Goal: Book appointment/travel/reservation

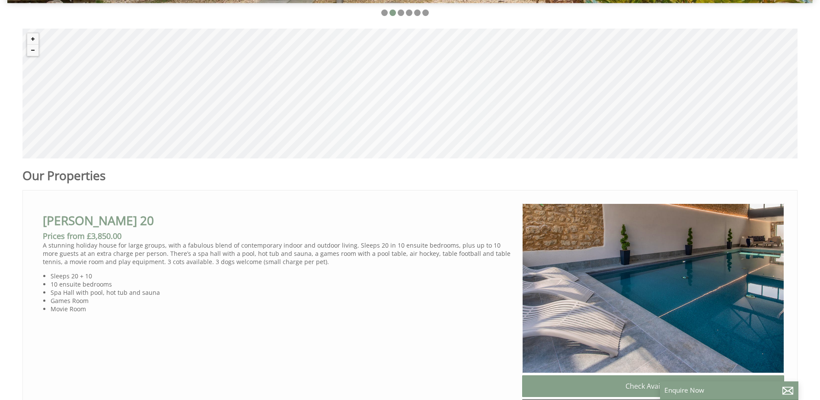
scroll to position [163, 0]
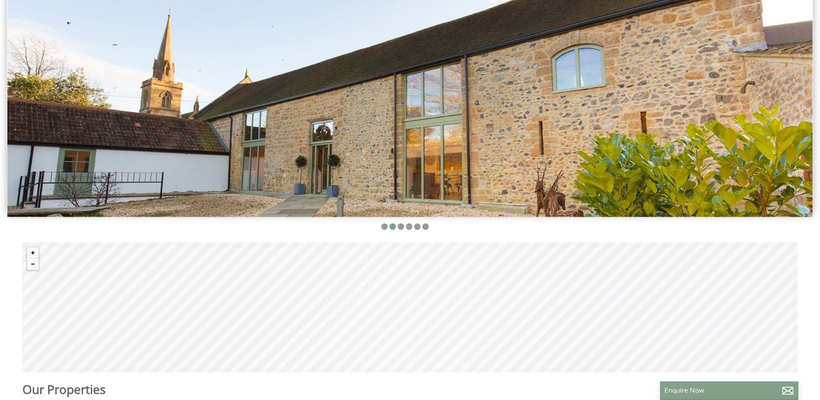
drag, startPoint x: 658, startPoint y: 126, endPoint x: 396, endPoint y: 126, distance: 261.7
click at [398, 126] on img at bounding box center [410, 78] width 806 height 277
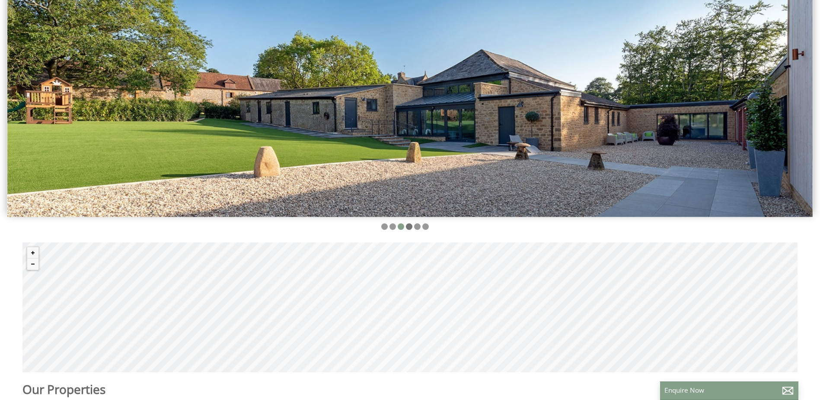
click at [410, 223] on li at bounding box center [409, 226] width 6 height 6
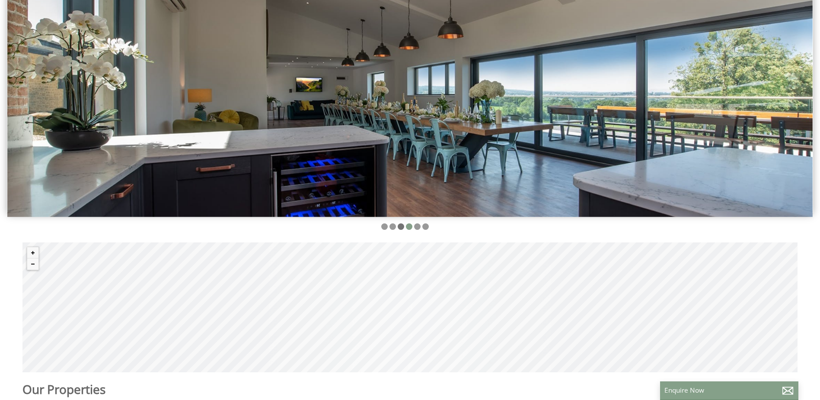
click at [402, 225] on li at bounding box center [401, 226] width 6 height 6
click at [385, 225] on li at bounding box center [384, 226] width 6 height 6
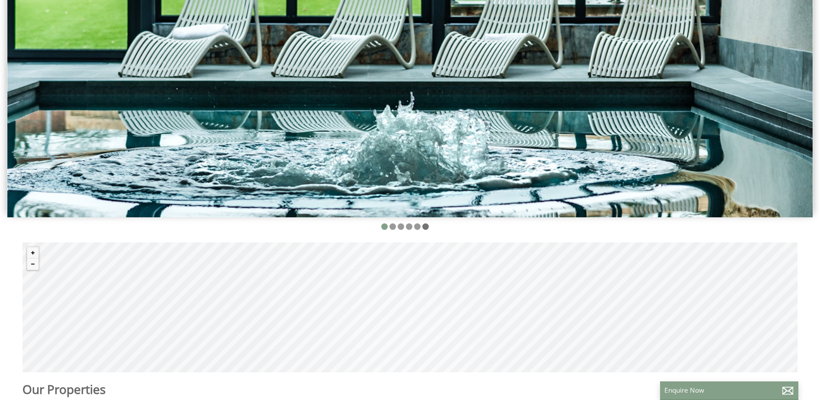
click at [423, 225] on li at bounding box center [426, 226] width 6 height 6
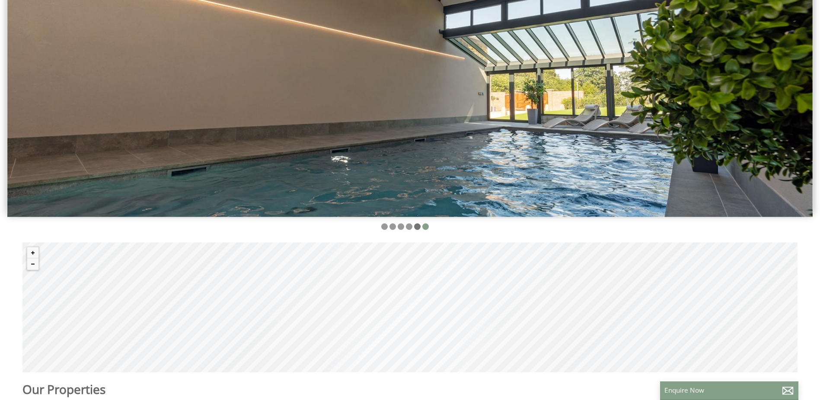
click at [418, 227] on li at bounding box center [417, 226] width 6 height 6
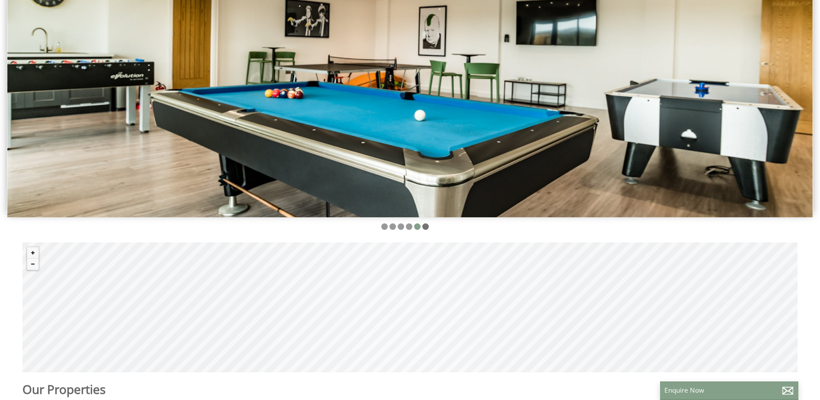
click at [426, 226] on li at bounding box center [426, 226] width 6 height 6
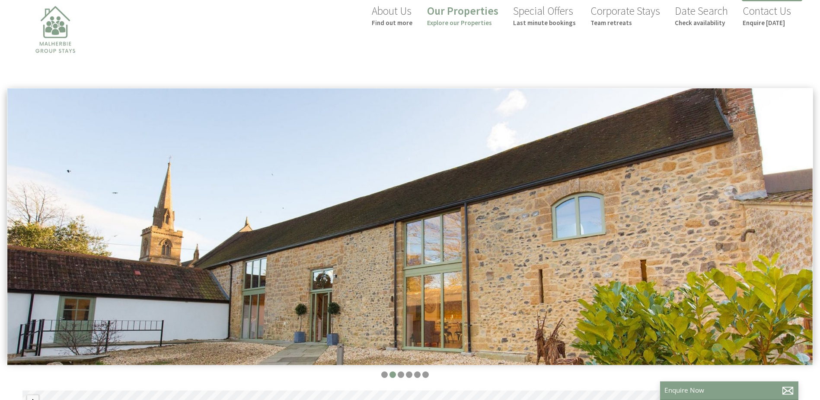
scroll to position [0, 0]
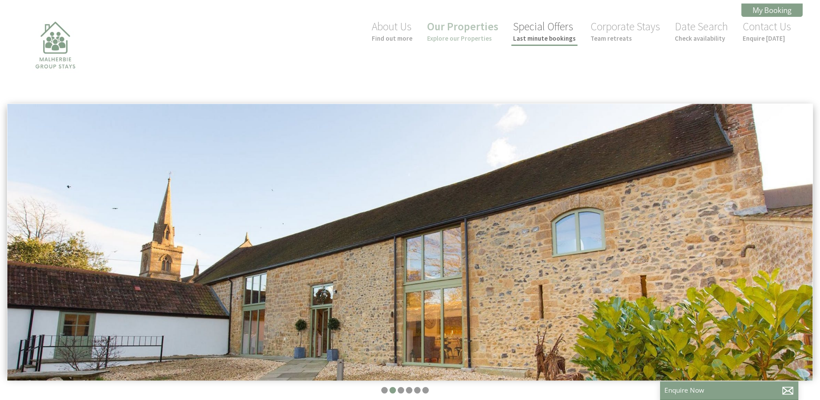
click at [562, 36] on small "Last minute bookings" at bounding box center [544, 38] width 63 height 8
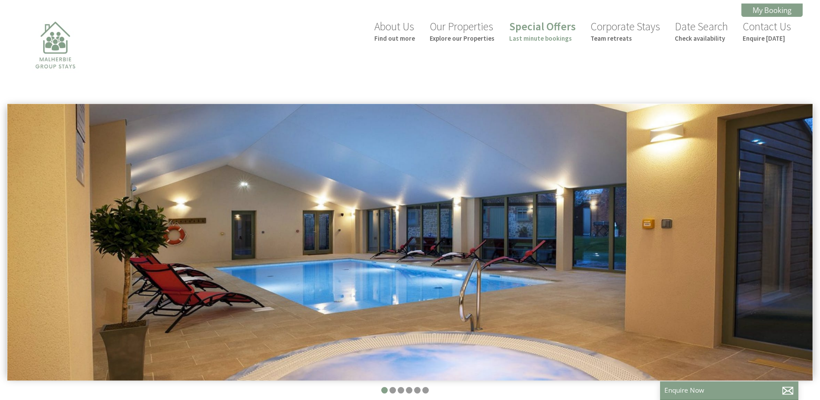
scroll to position [0, 8]
click at [622, 36] on small "Team retreats" at bounding box center [626, 38] width 70 height 8
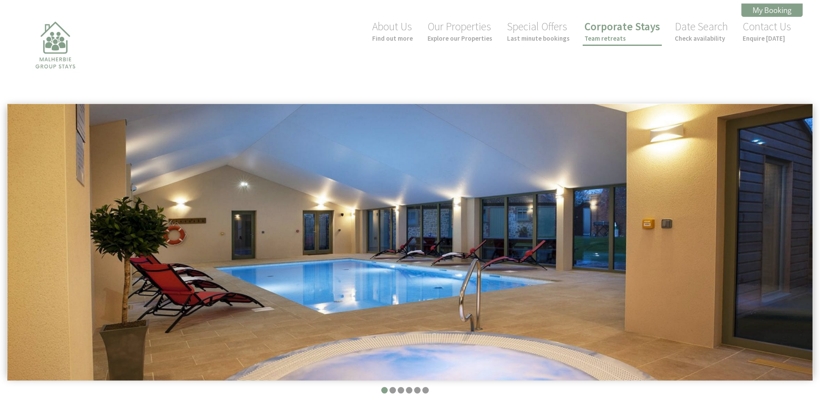
click at [610, 34] on small "Team retreats" at bounding box center [623, 38] width 76 height 8
click at [545, 31] on link "Special Offers Last minute bookings" at bounding box center [538, 30] width 63 height 23
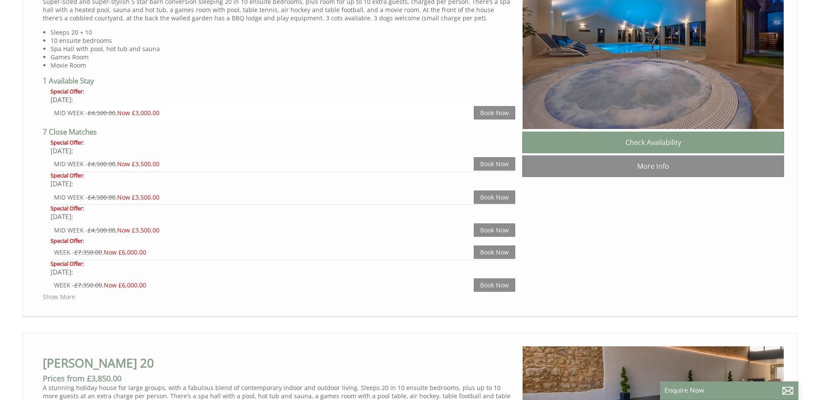
scroll to position [606, 0]
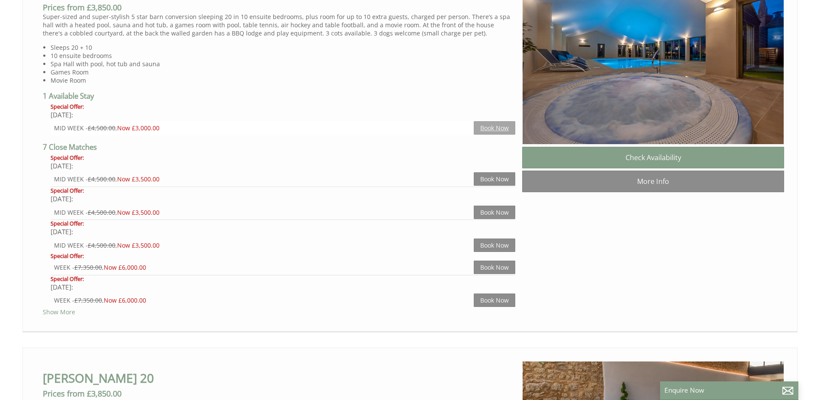
click at [505, 130] on link "Book Now" at bounding box center [495, 127] width 42 height 13
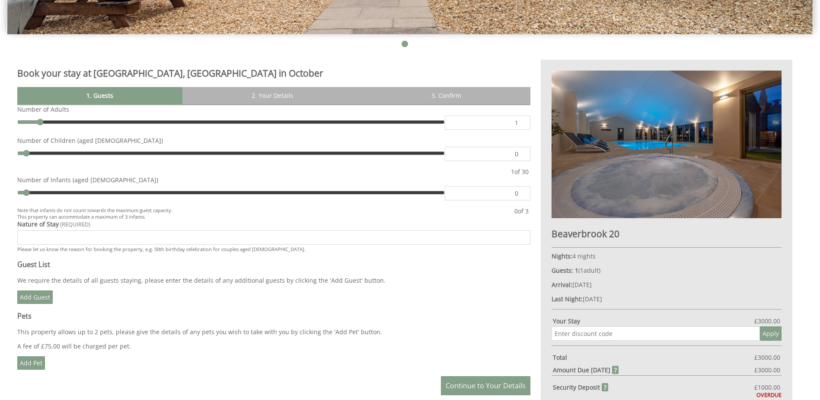
scroll to position [389, 0]
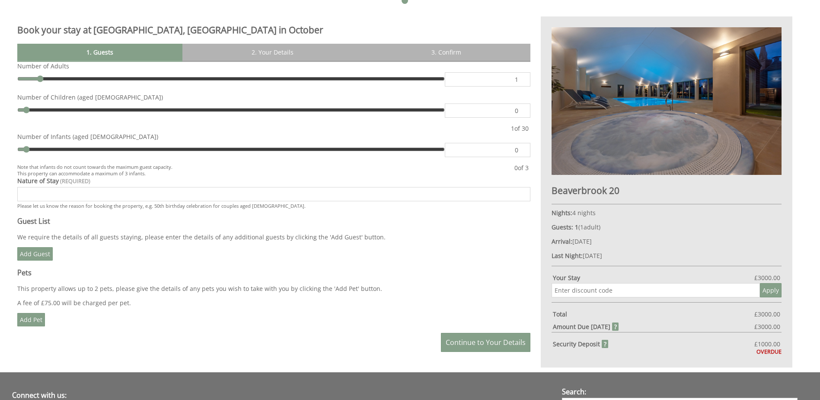
type input "22"
click at [332, 78] on input "range" at bounding box center [231, 78] width 428 height 13
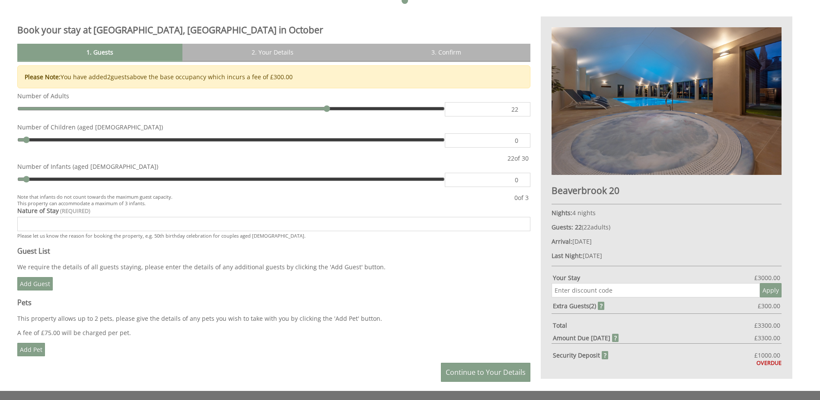
type input "15"
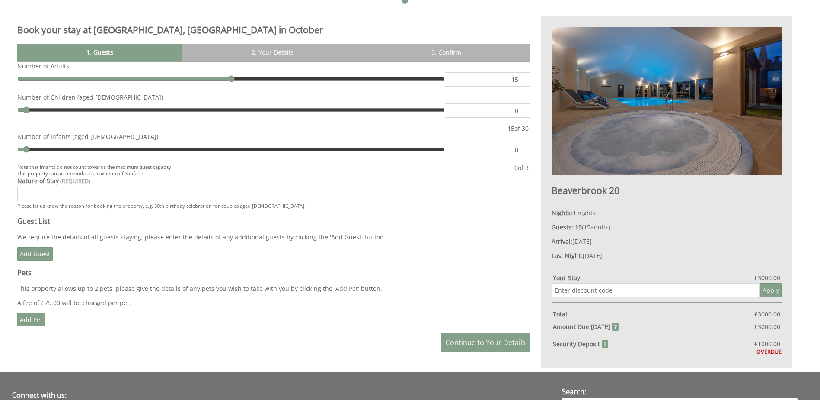
click at [236, 85] on input "range" at bounding box center [231, 78] width 428 height 13
type input "2"
click at [58, 77] on input "range" at bounding box center [231, 78] width 428 height 13
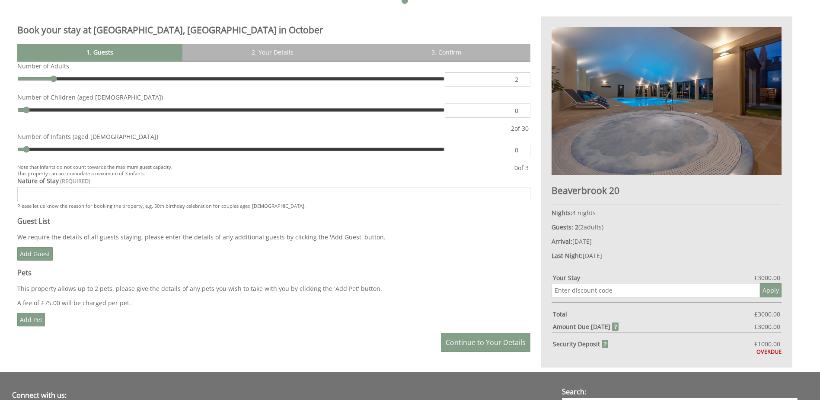
type input "2"
click at [55, 109] on input "range" at bounding box center [231, 109] width 428 height 13
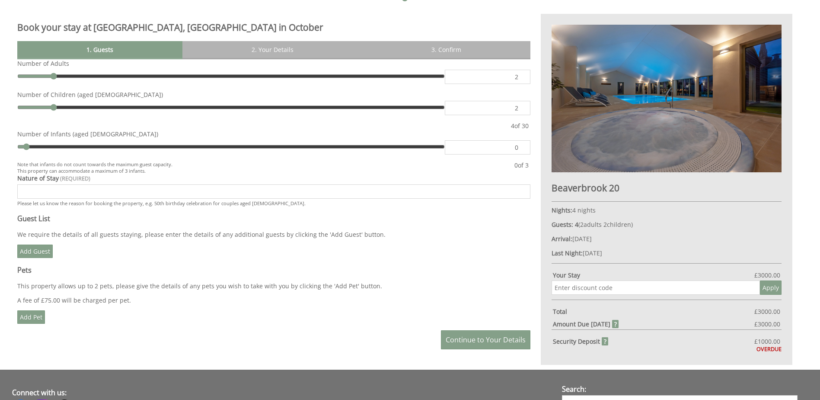
scroll to position [433, 0]
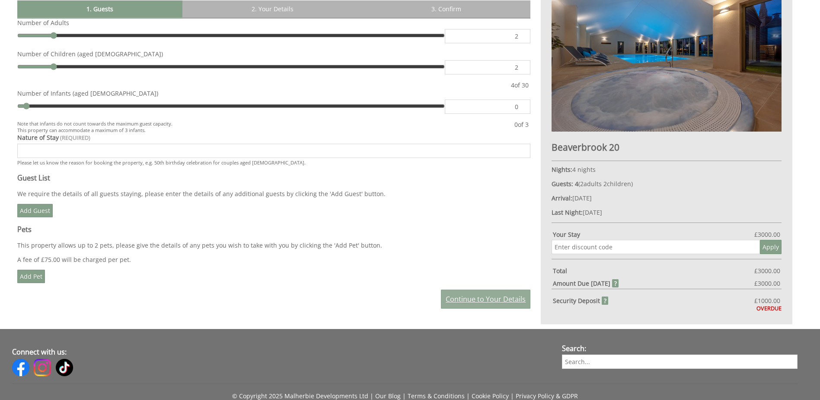
click at [470, 298] on link "Continue to Your Details" at bounding box center [486, 298] width 90 height 19
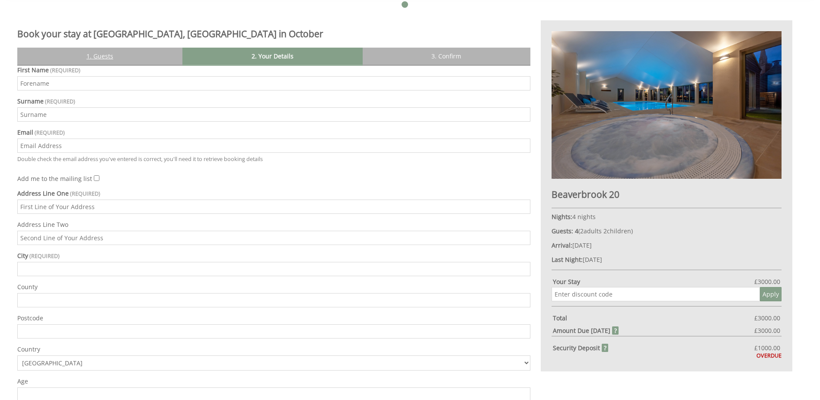
scroll to position [233, 0]
